Goal: Task Accomplishment & Management: Use online tool/utility

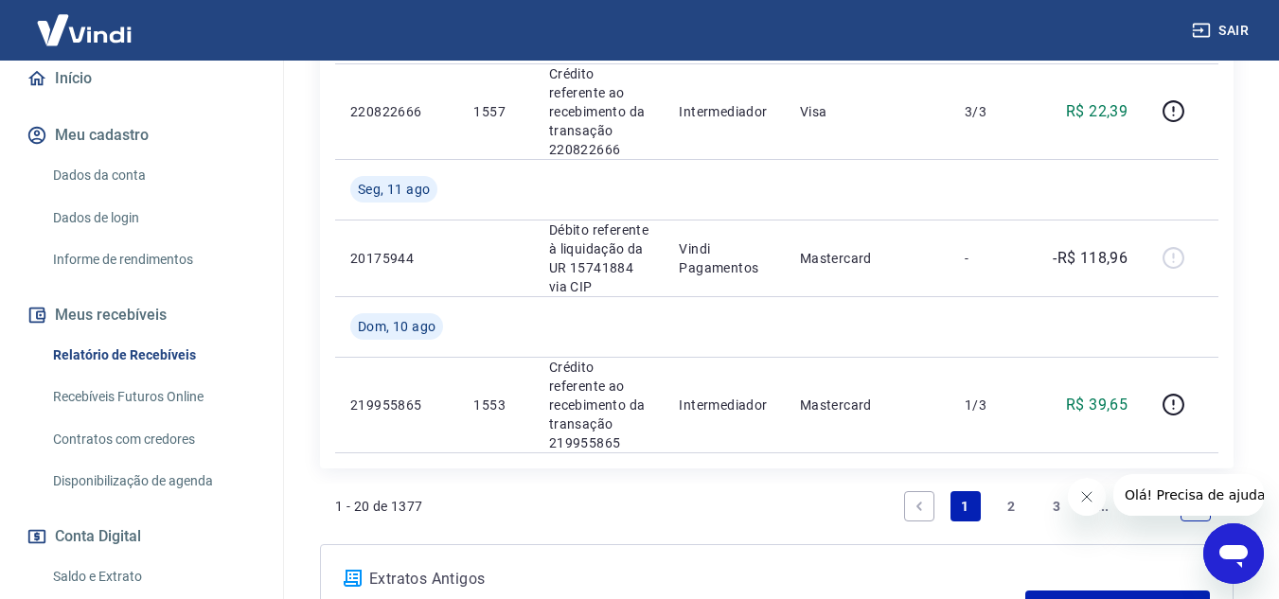
scroll to position [409, 0]
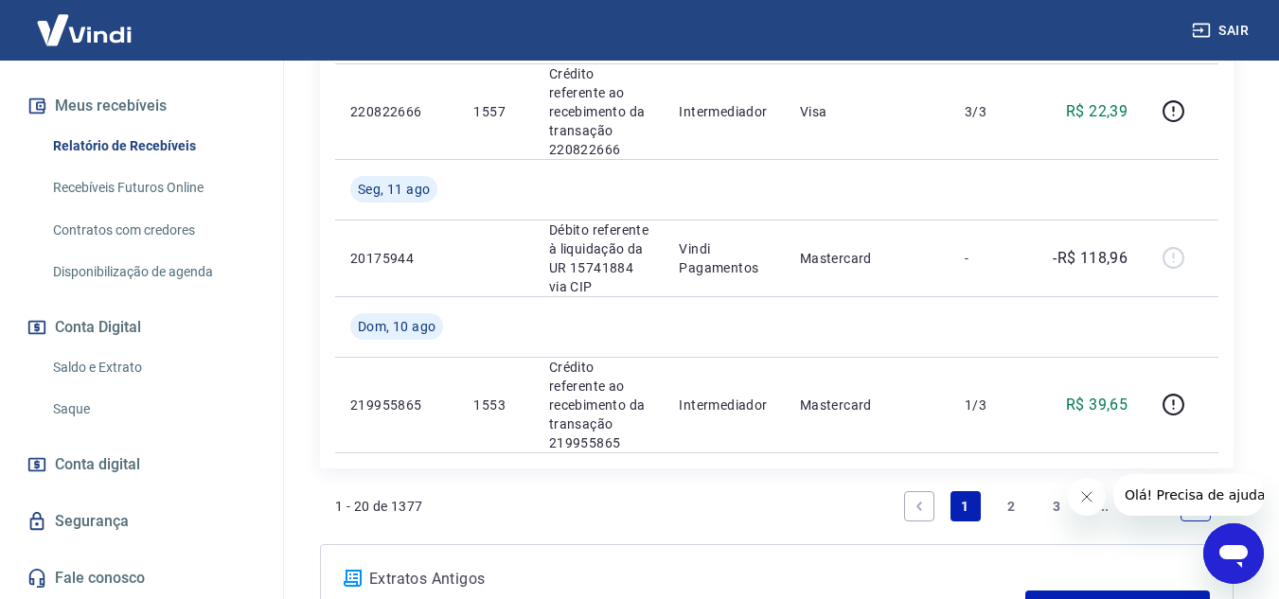
click at [145, 192] on link "Recebíveis Futuros Online" at bounding box center [152, 188] width 215 height 39
